Goal: Information Seeking & Learning: Learn about a topic

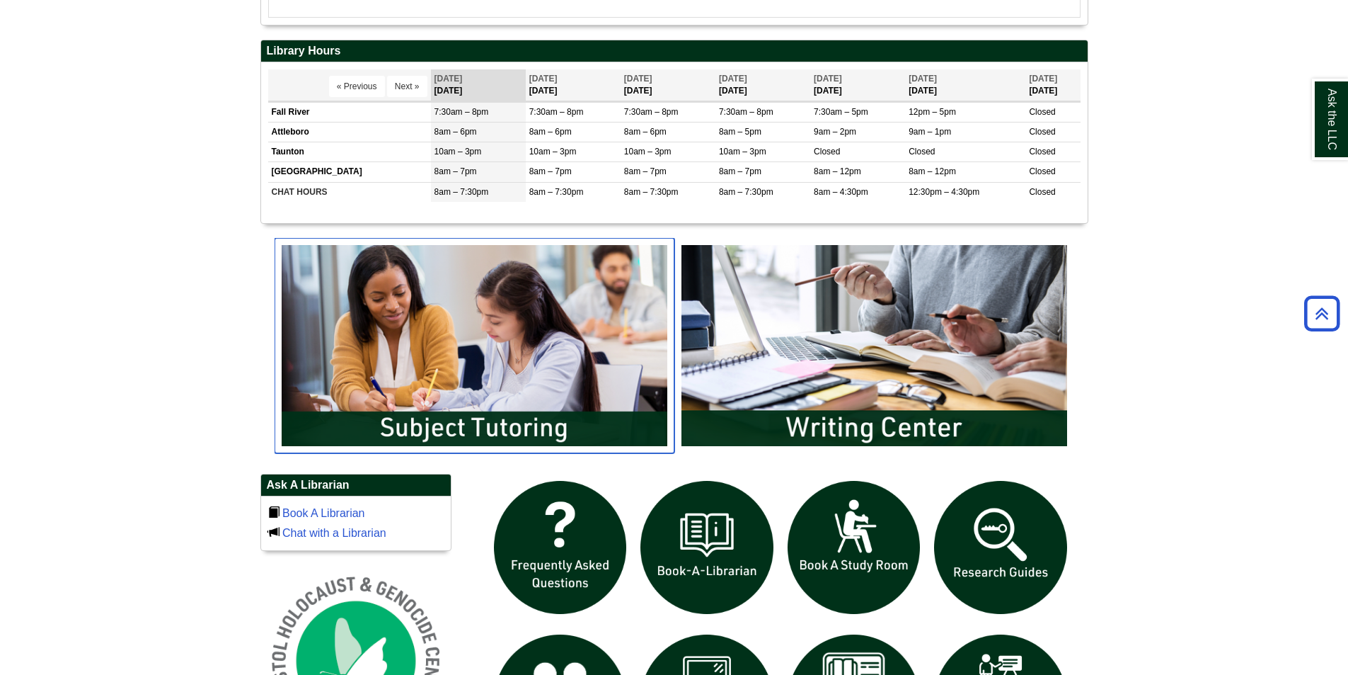
click at [517, 333] on img "slideshow" at bounding box center [475, 345] width 400 height 215
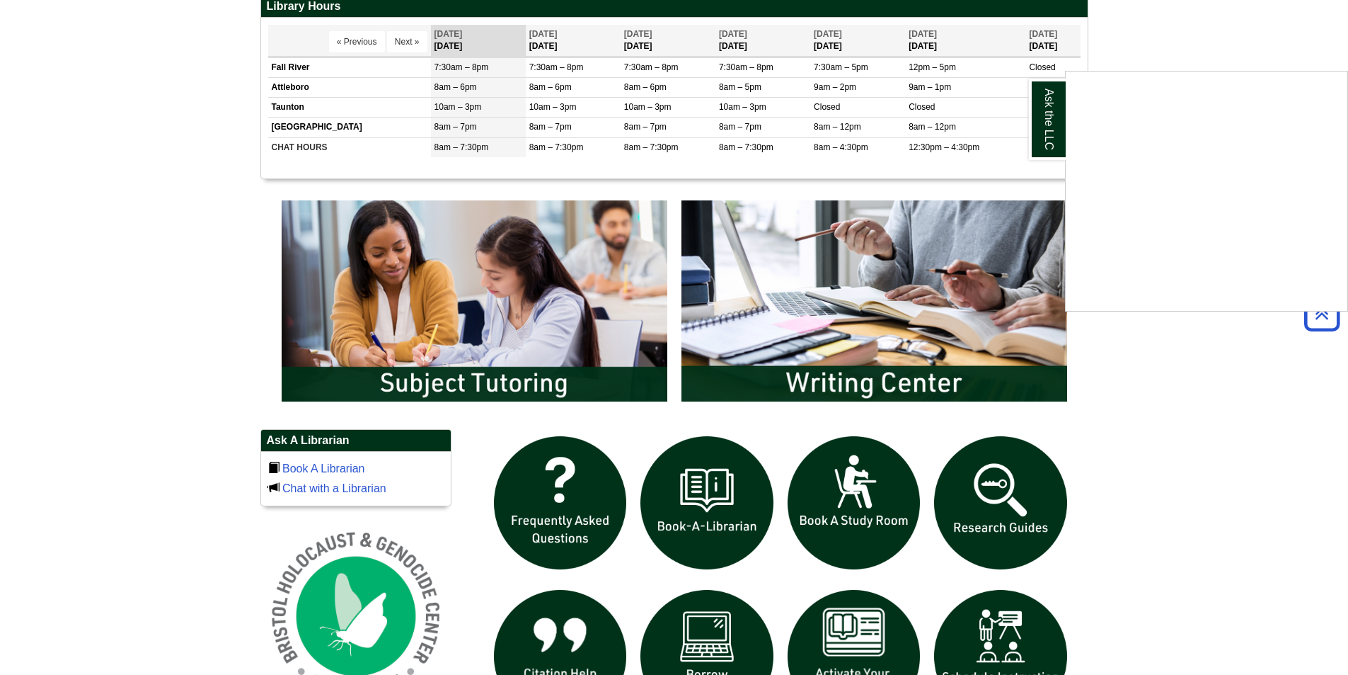
scroll to position [708, 0]
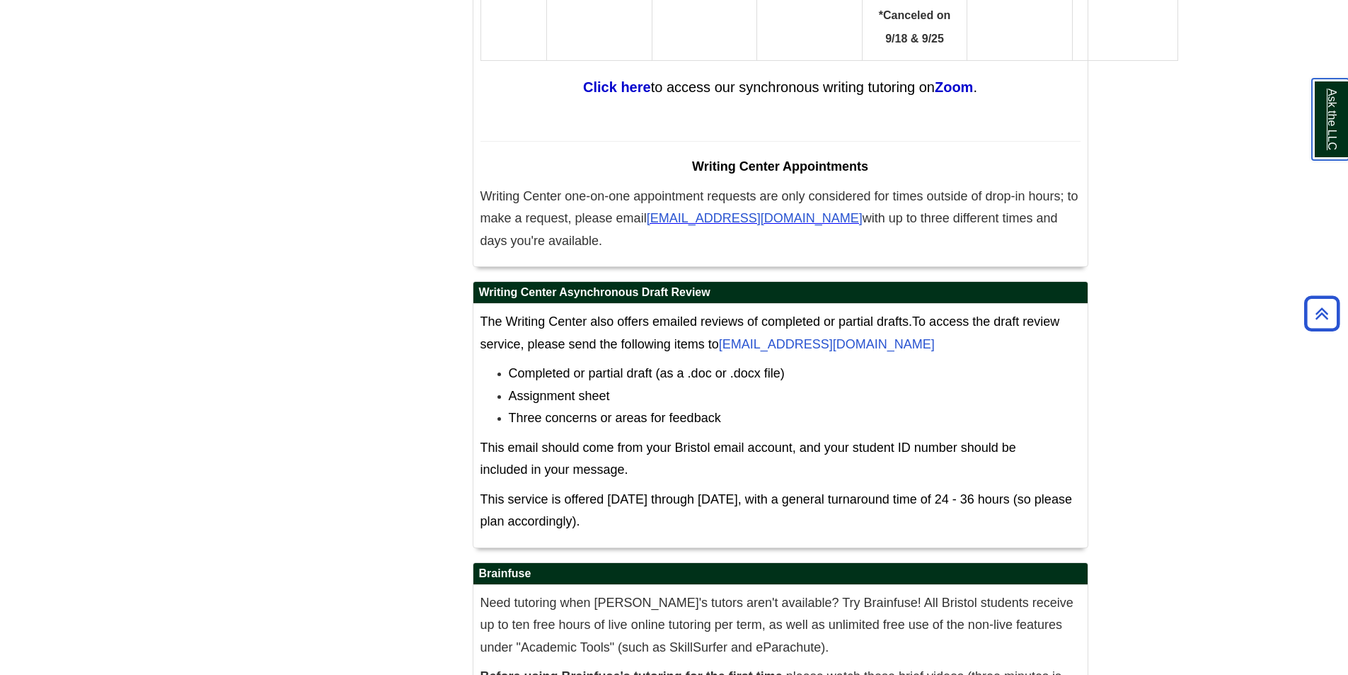
scroll to position [8013, 0]
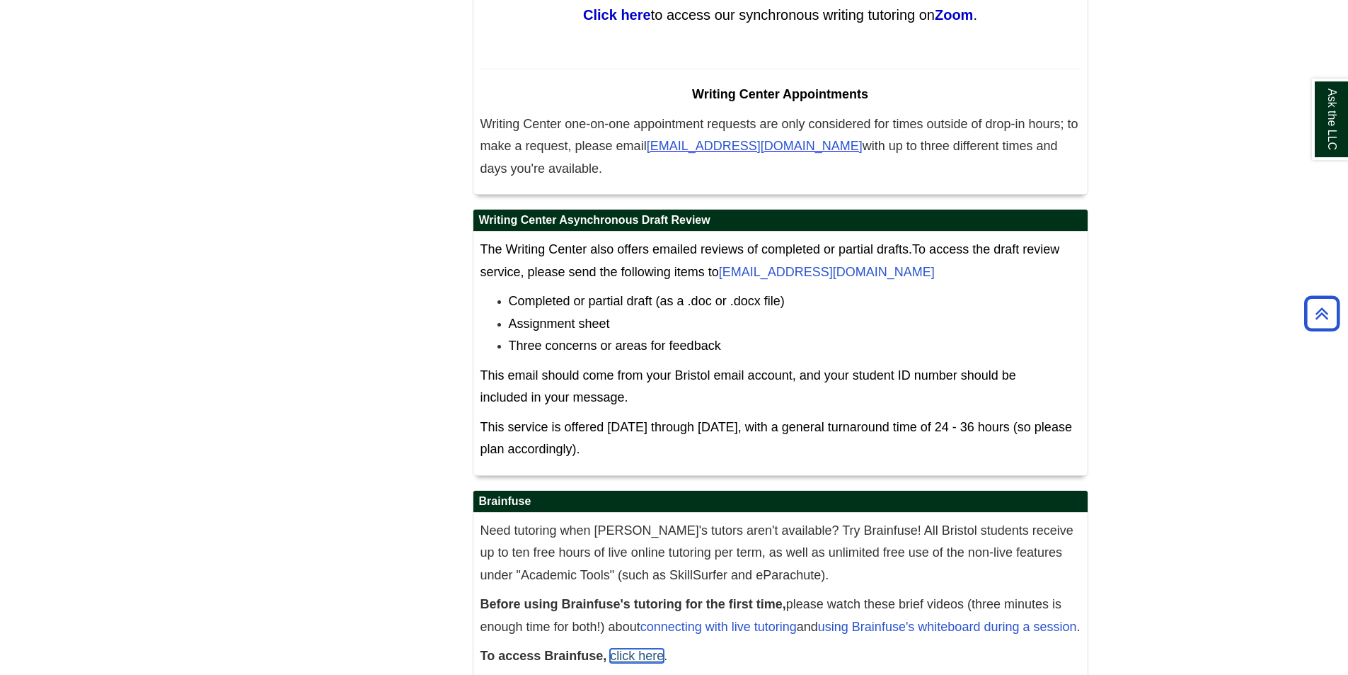
click at [616, 648] on link "click here" at bounding box center [637, 655] width 54 height 14
click at [707, 619] on link "connecting with live tutoring" at bounding box center [719, 626] width 156 height 14
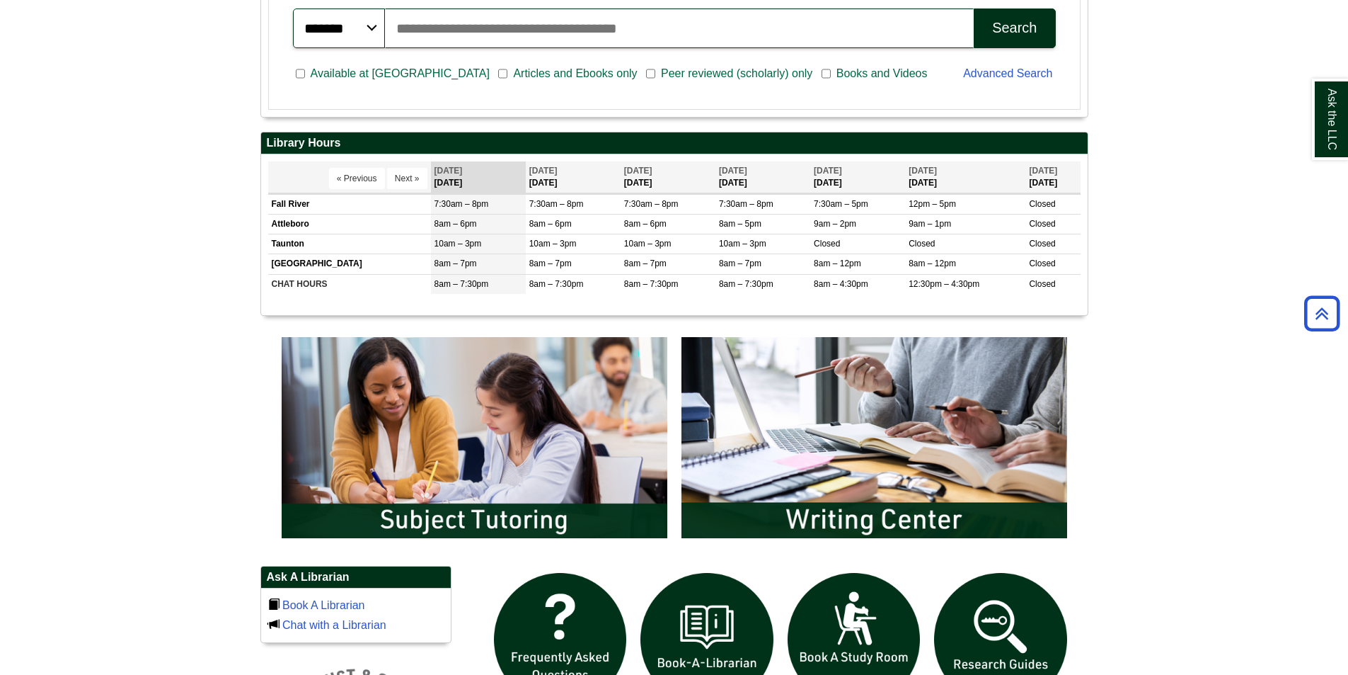
scroll to position [849, 0]
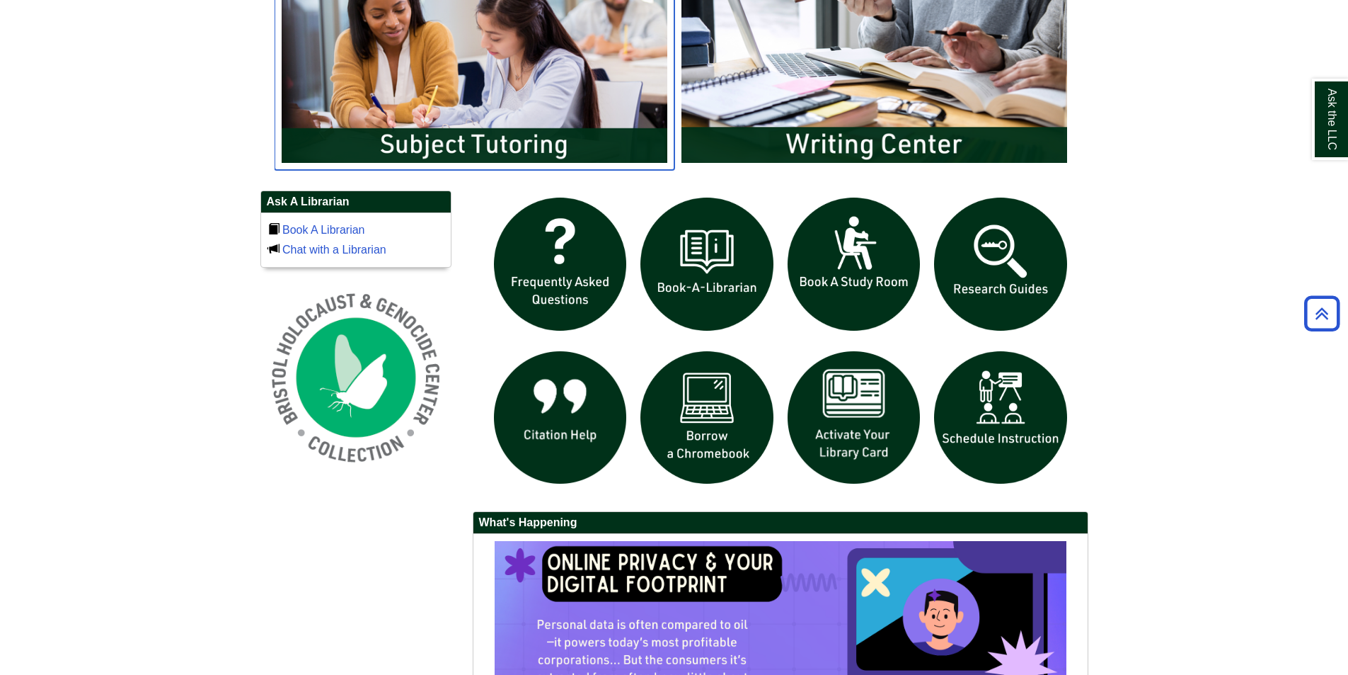
click at [504, 132] on img "slideshow" at bounding box center [475, 62] width 400 height 215
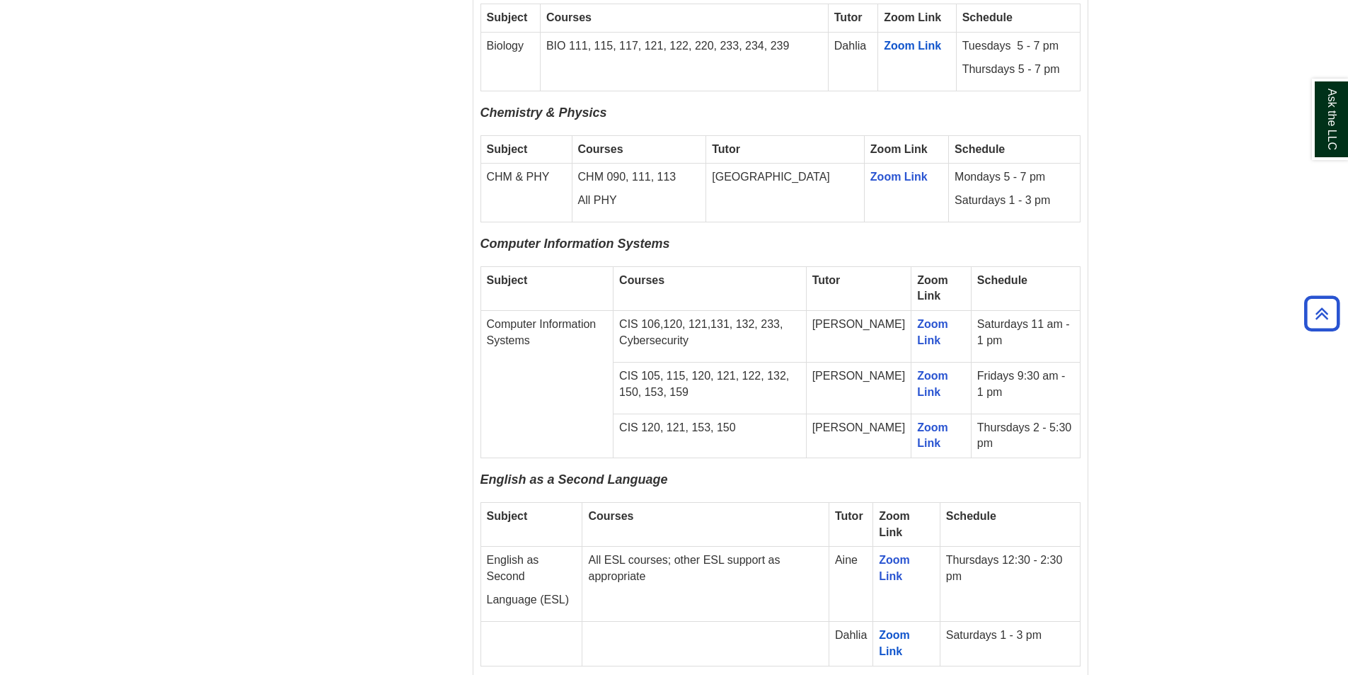
scroll to position [1203, 0]
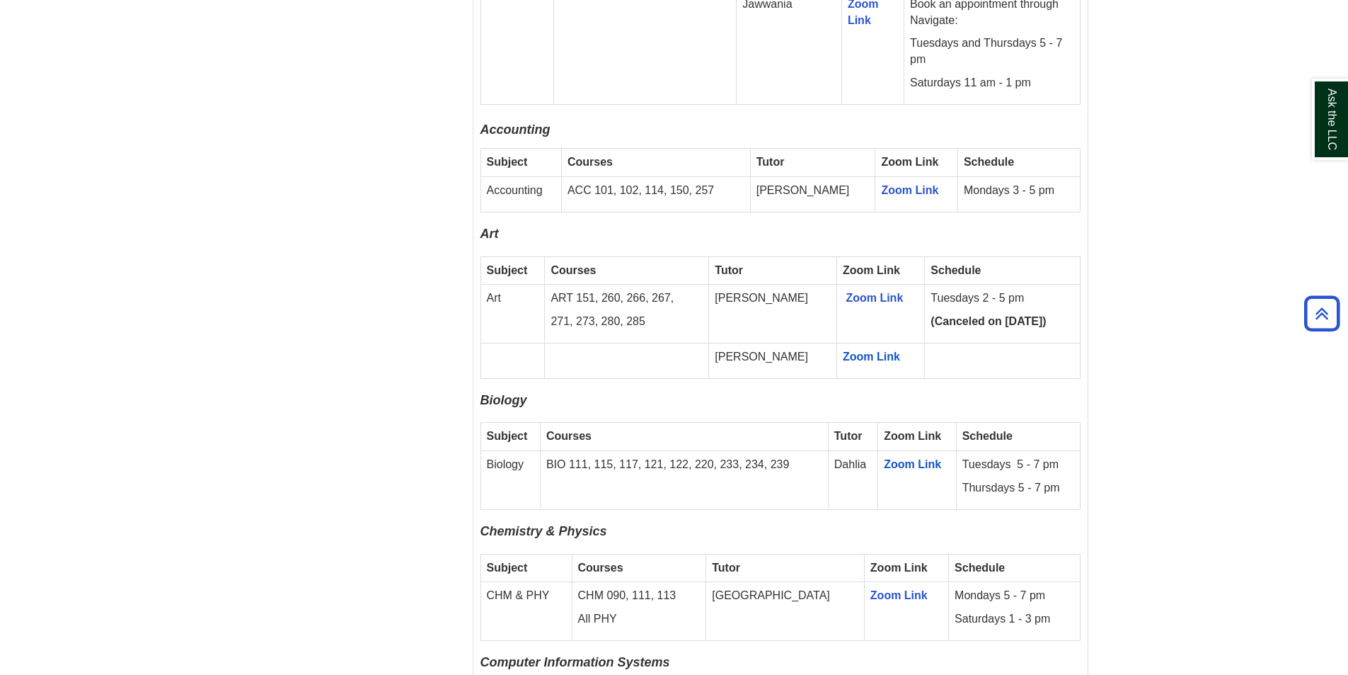
scroll to position [1133, 0]
